Goal: Task Accomplishment & Management: Use online tool/utility

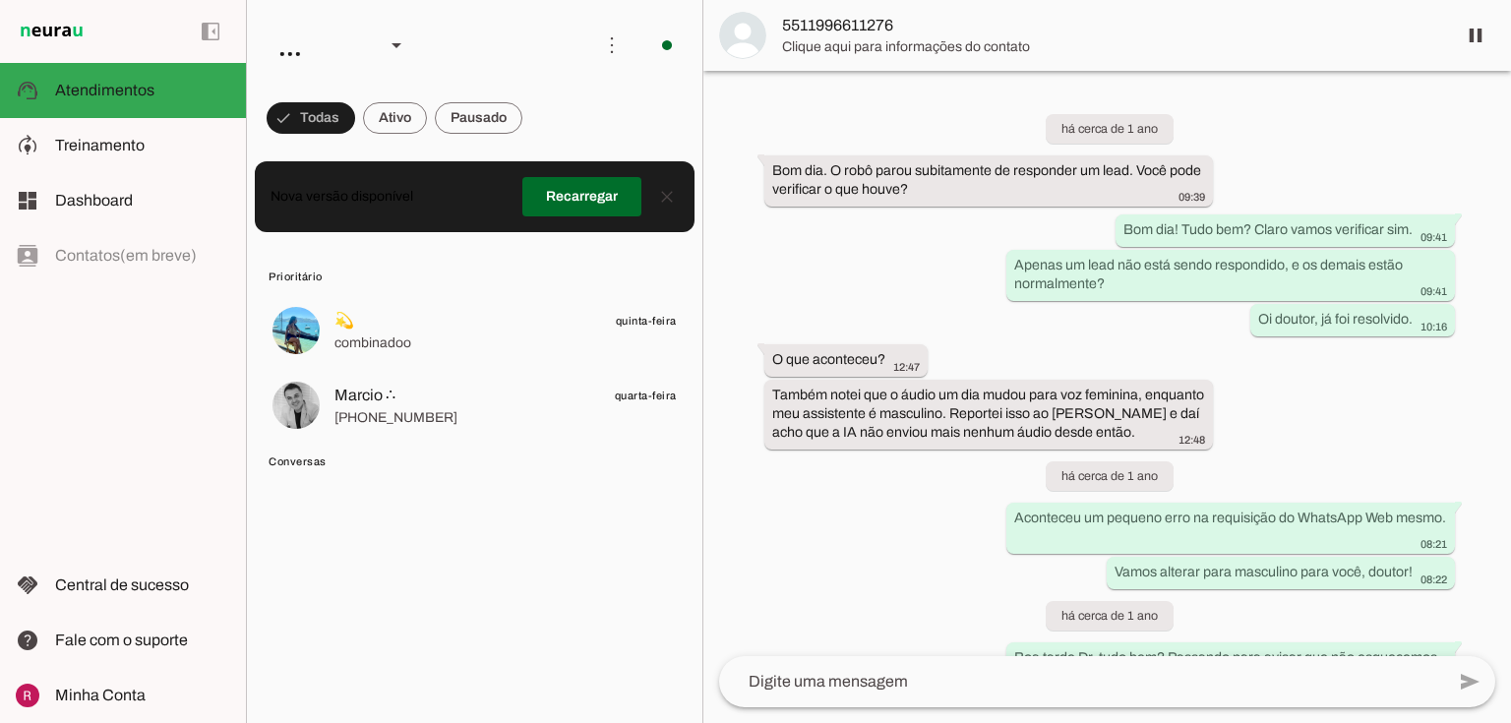
click at [603, 201] on span at bounding box center [581, 196] width 119 height 47
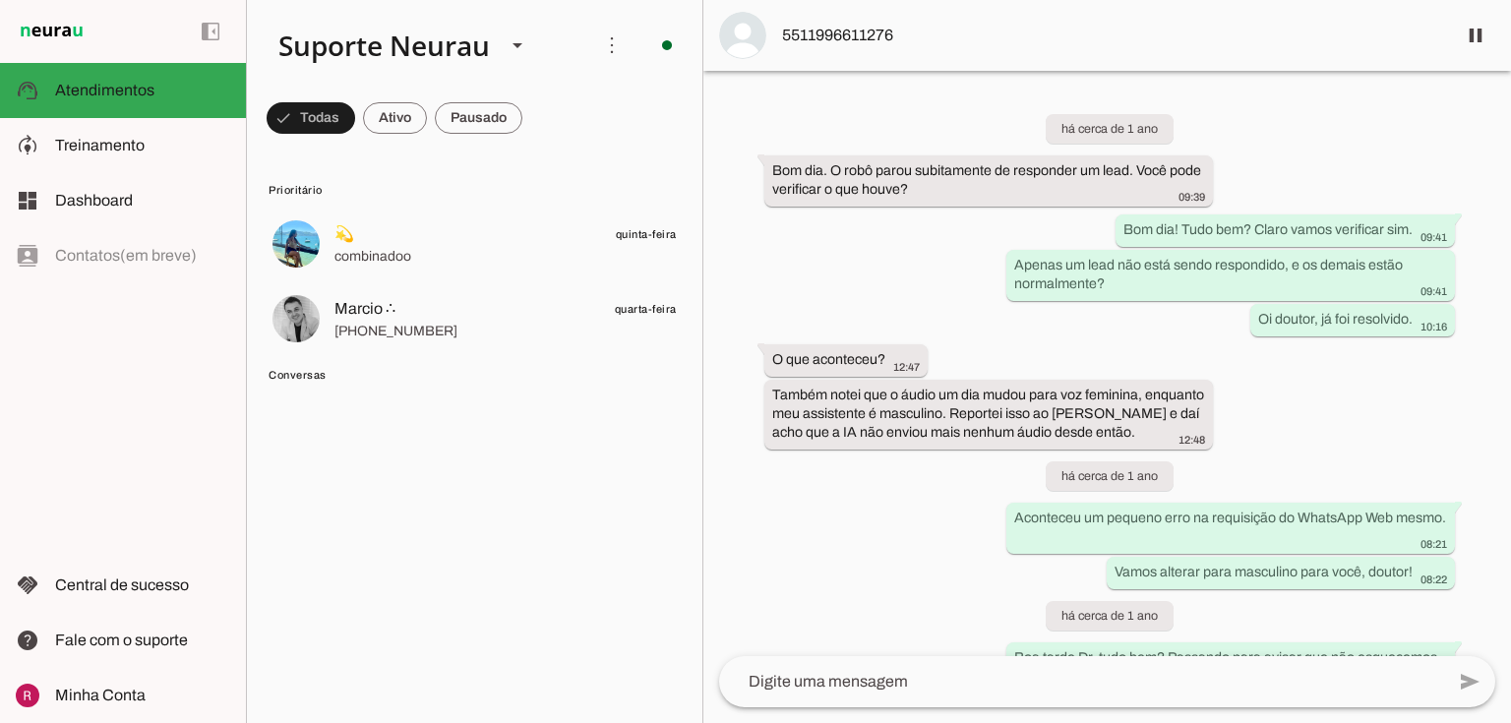
scroll to position [51881, 0]
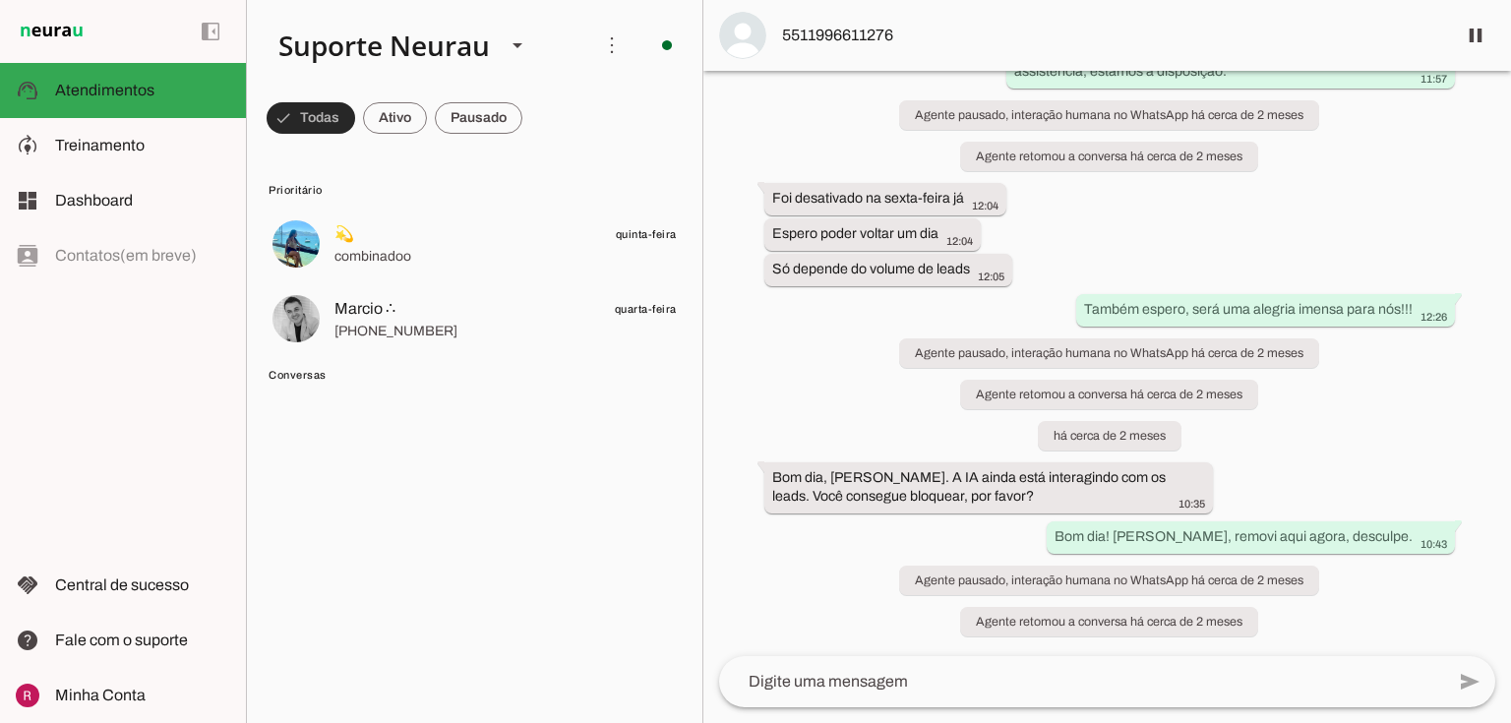
click at [282, 110] on span at bounding box center [311, 117] width 89 height 47
